Goal: Information Seeking & Learning: Check status

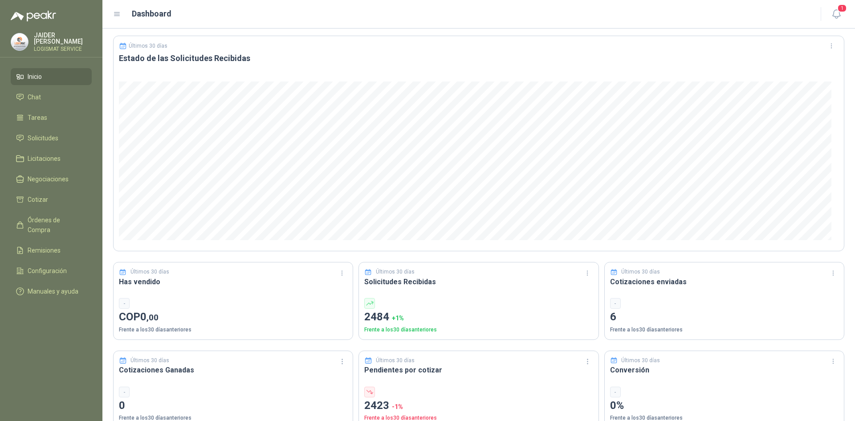
scroll to position [45, 0]
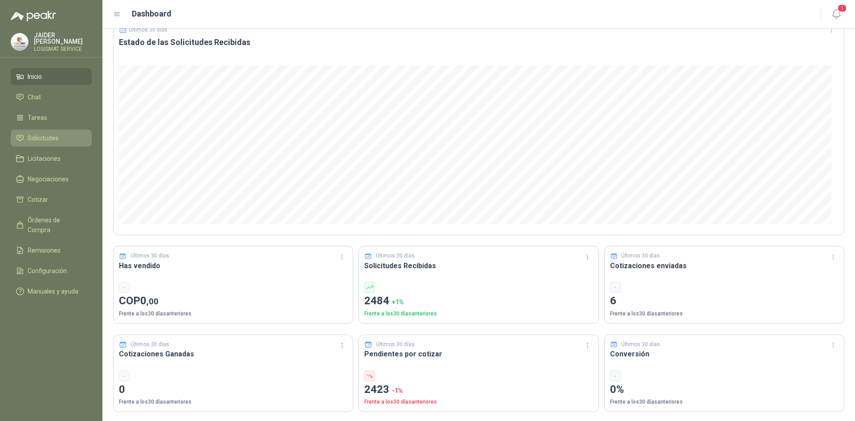
click at [45, 137] on span "Solicitudes" at bounding box center [43, 138] width 31 height 10
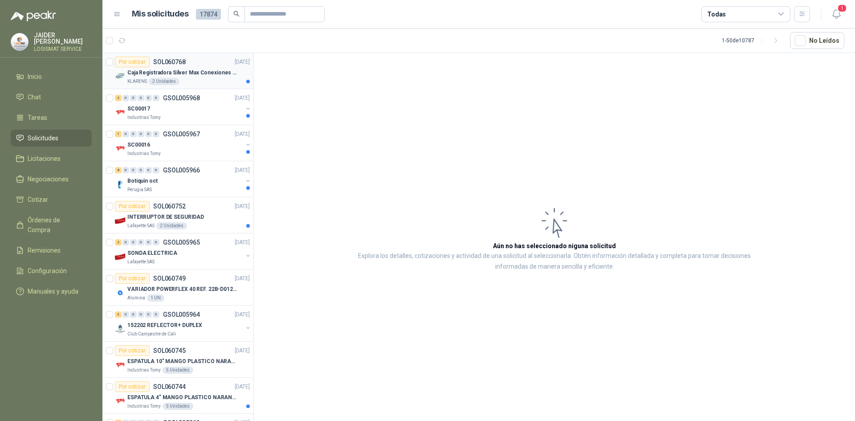
click at [157, 71] on p "Caja Registradora Silver Max Conexiones Usb 10000 Plus Led" at bounding box center [182, 73] width 111 height 8
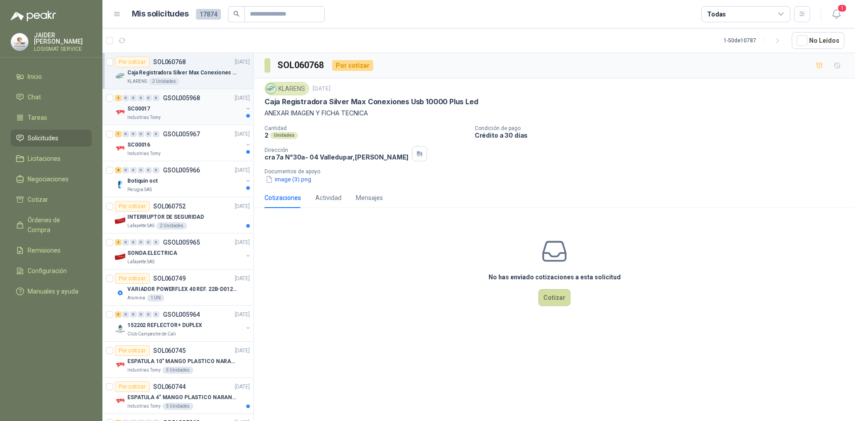
click at [192, 113] on div "SC00017" at bounding box center [184, 108] width 115 height 11
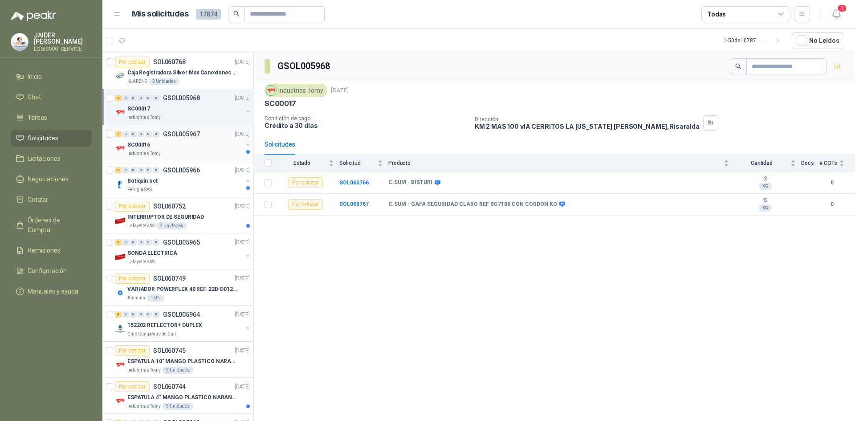
click at [167, 150] on div "Industrias Tomy" at bounding box center [184, 153] width 115 height 7
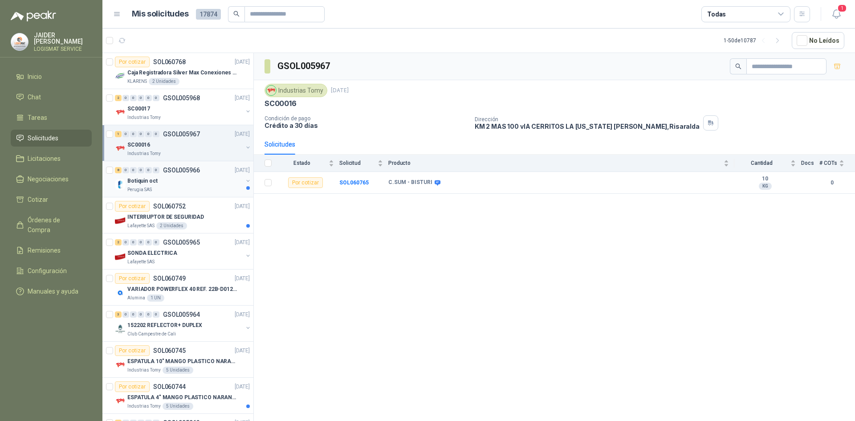
click at [174, 183] on div "Botiquin oct" at bounding box center [184, 180] width 115 height 11
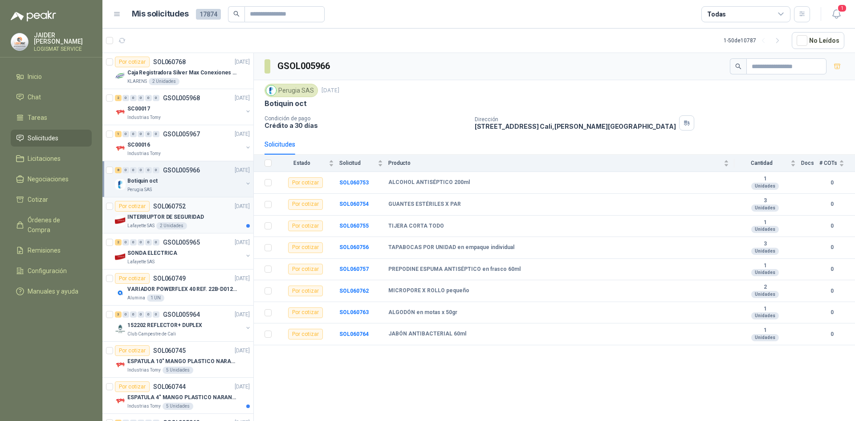
click at [156, 218] on p "INTERRUPTOR DE SEGURIDAD" at bounding box center [165, 217] width 77 height 8
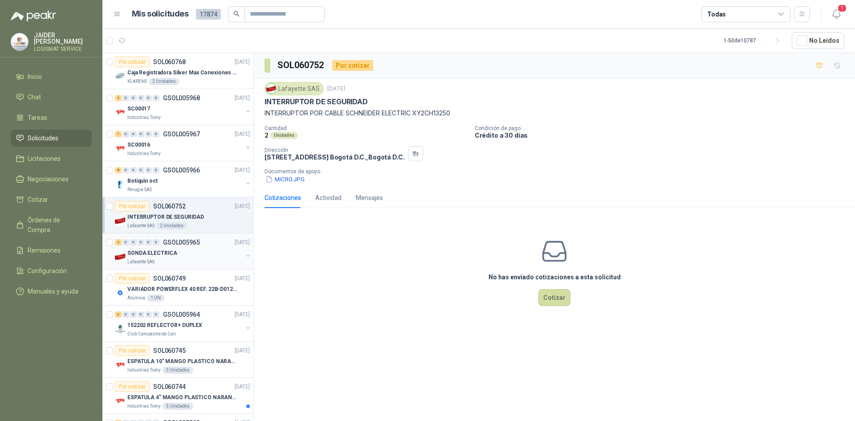
click at [156, 254] on p "SONDA ELECTRICA" at bounding box center [152, 253] width 50 height 8
